Goal: Information Seeking & Learning: Check status

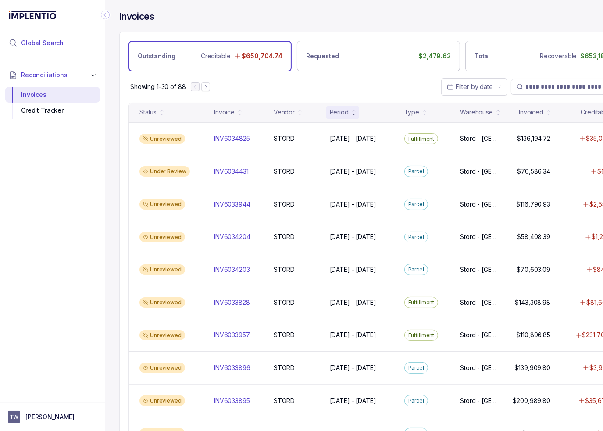
click at [60, 49] on li "Global Search" at bounding box center [52, 42] width 95 height 19
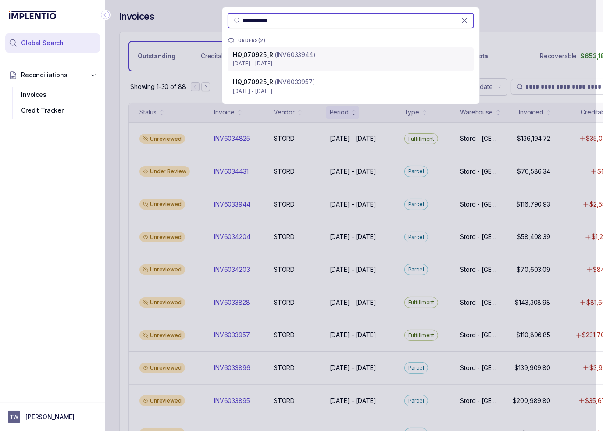
type input "**********"
click at [337, 54] on div "HQ_070925_R (INV6033944)" at bounding box center [351, 54] width 236 height 9
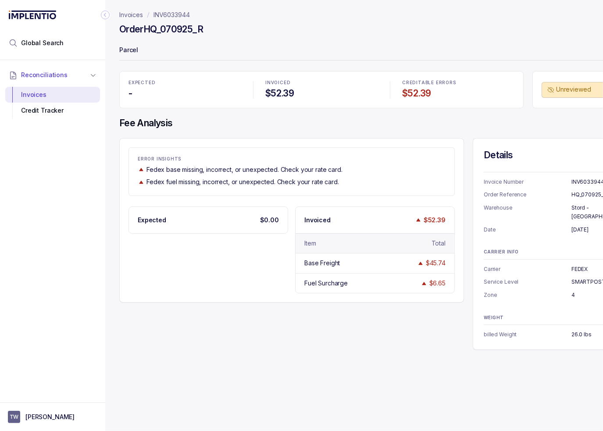
click at [104, 13] on icon "Collapse Icon" at bounding box center [105, 15] width 9 height 9
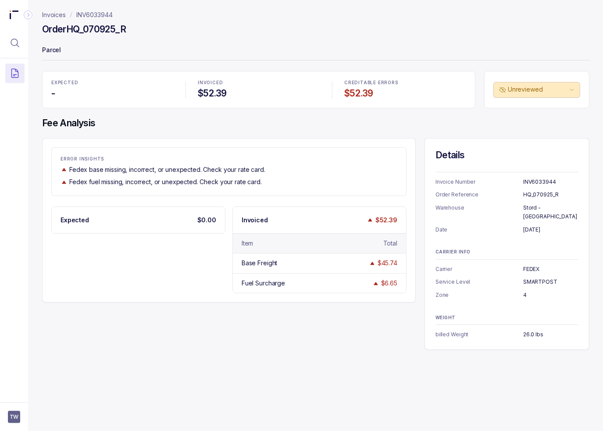
drag, startPoint x: 426, startPoint y: 343, endPoint x: 419, endPoint y: 338, distance: 8.9
click at [426, 343] on div "Invoices INV6033944 Order HQ_070925_R Parcel EXPECTED - INVOICED $52.39 CREDITA…" at bounding box center [312, 215] width 569 height 431
drag, startPoint x: 549, startPoint y: 327, endPoint x: 413, endPoint y: 325, distance: 135.6
click at [413, 325] on div "ERROR INSIGHTS Fedex base missing, incorrect, or unexpected. Check your rate ca…" at bounding box center [316, 244] width 548 height 212
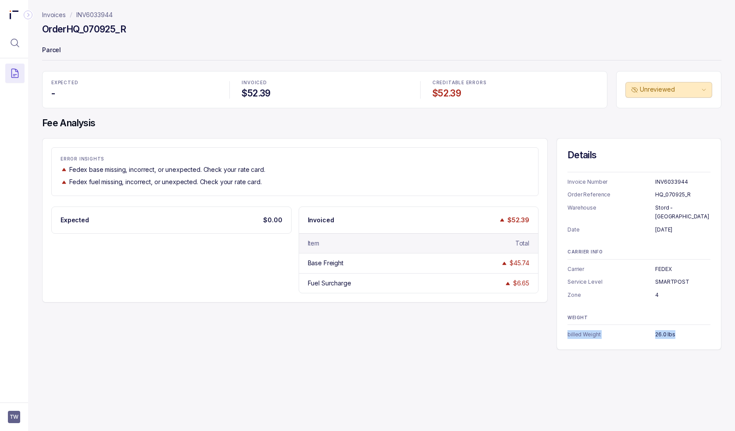
click at [307, 137] on div "EXPECTED - INVOICED $52.39 CREDITABLE ERRORS $52.39 Unreviewed Fee Analysis ERR…" at bounding box center [382, 210] width 680 height 279
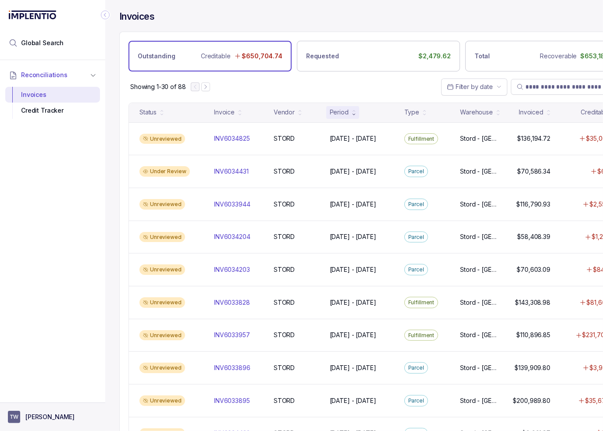
click at [60, 411] on button "TW [PERSON_NAME]" at bounding box center [52, 417] width 89 height 12
click at [51, 396] on p "Logout" at bounding box center [57, 398] width 73 height 9
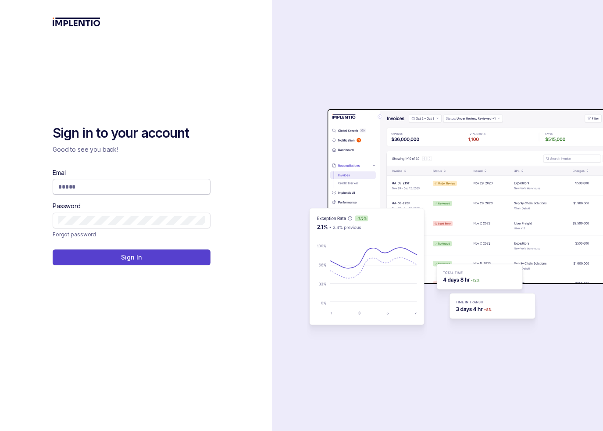
click at [134, 183] on input "Email" at bounding box center [131, 187] width 147 height 9
click at [132, 187] on input "Email" at bounding box center [131, 187] width 147 height 9
type input "**********"
